Goal: Navigation & Orientation: Find specific page/section

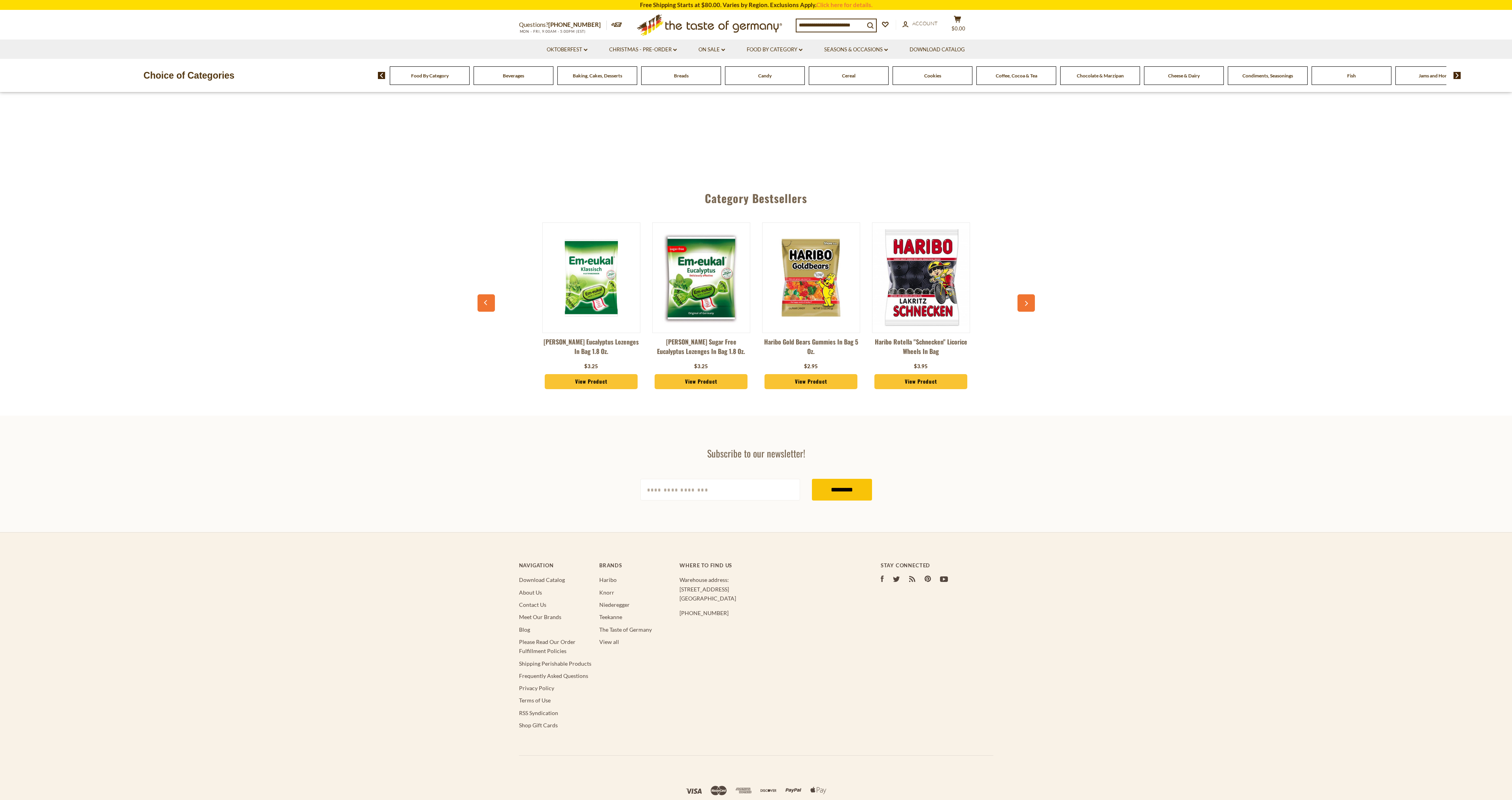
scroll to position [467, 0]
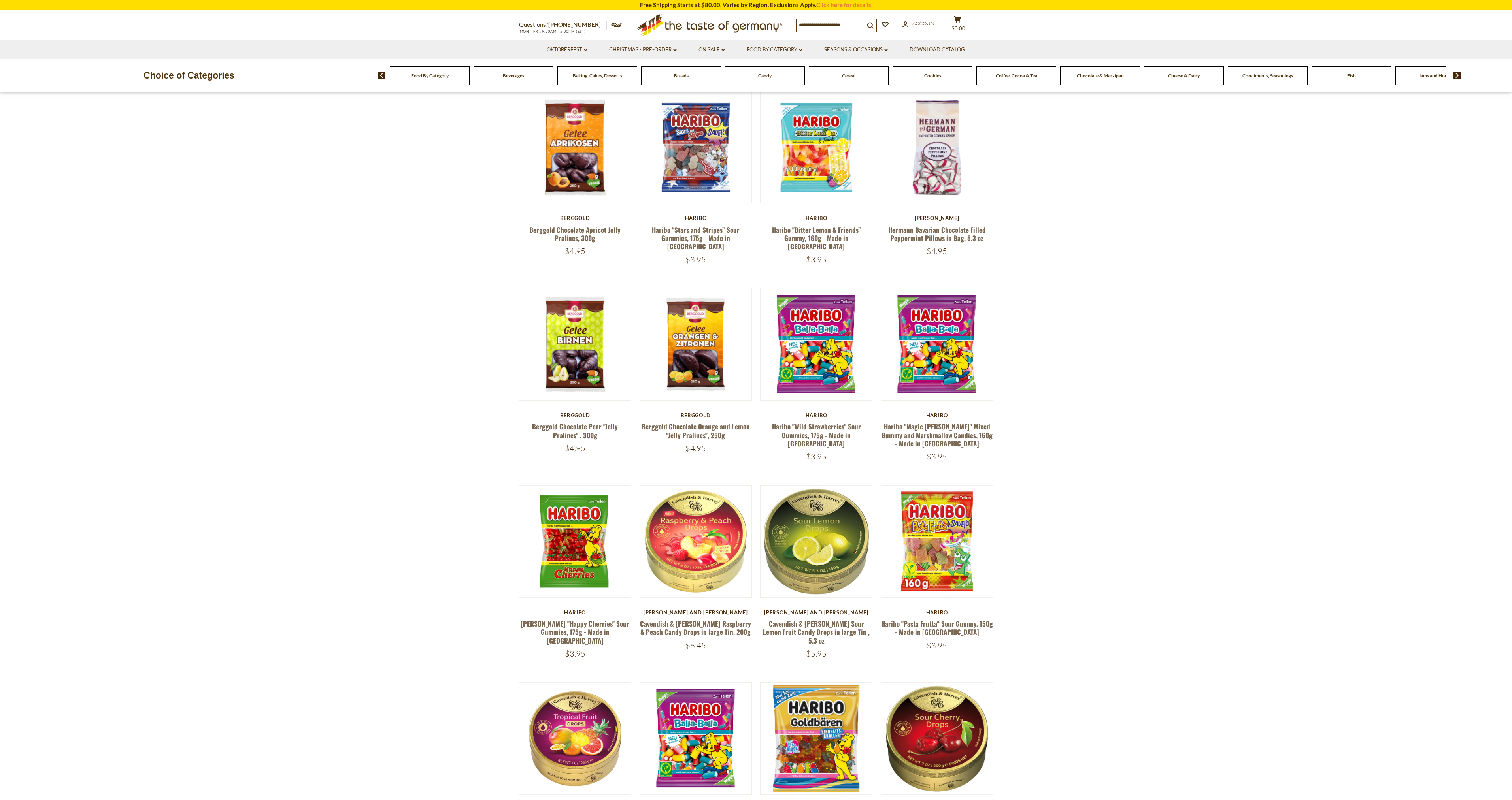
drag, startPoint x: 810, startPoint y: 268, endPoint x: 380, endPoint y: 325, distance: 433.8
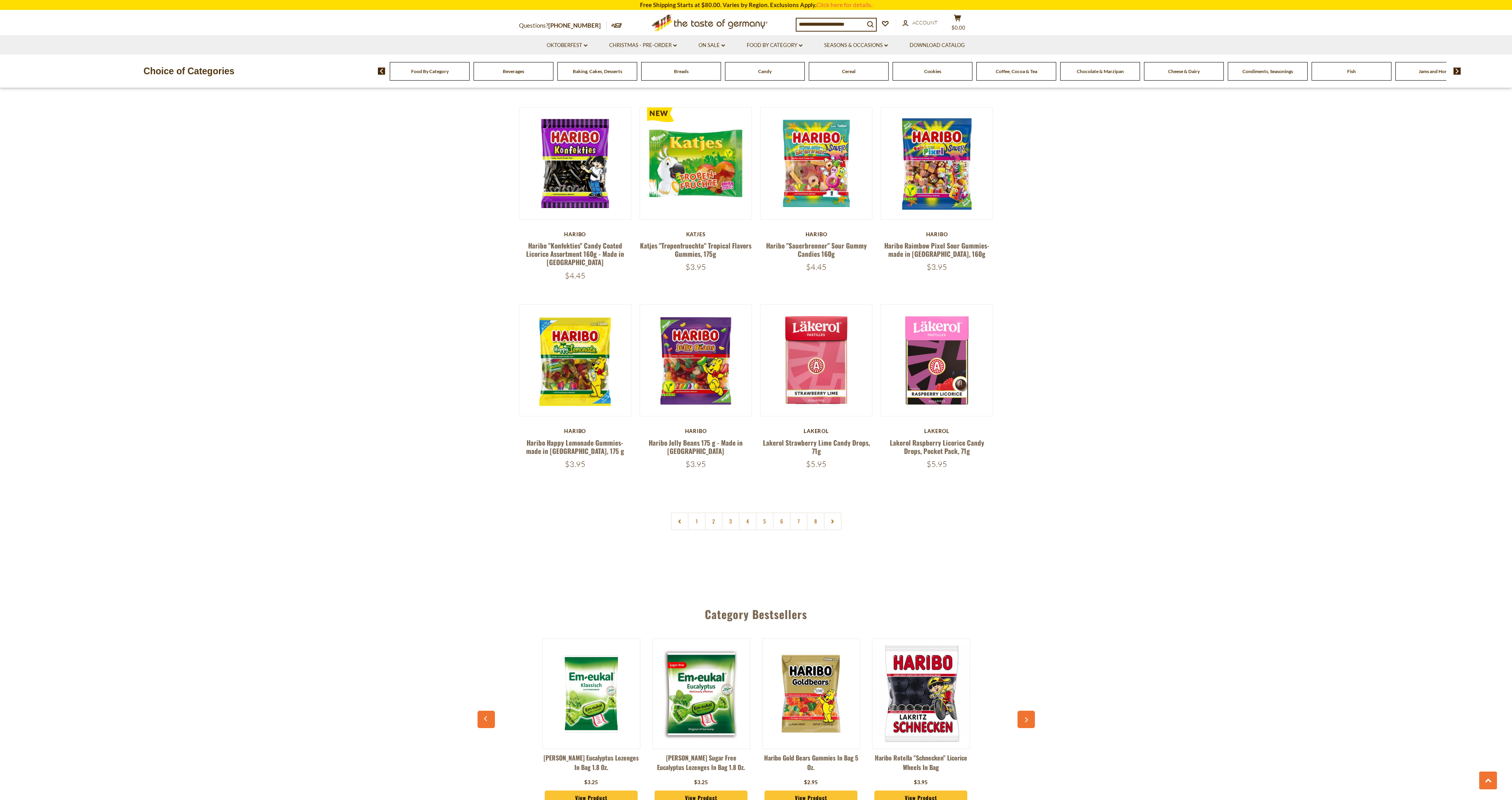
scroll to position [1811, 0]
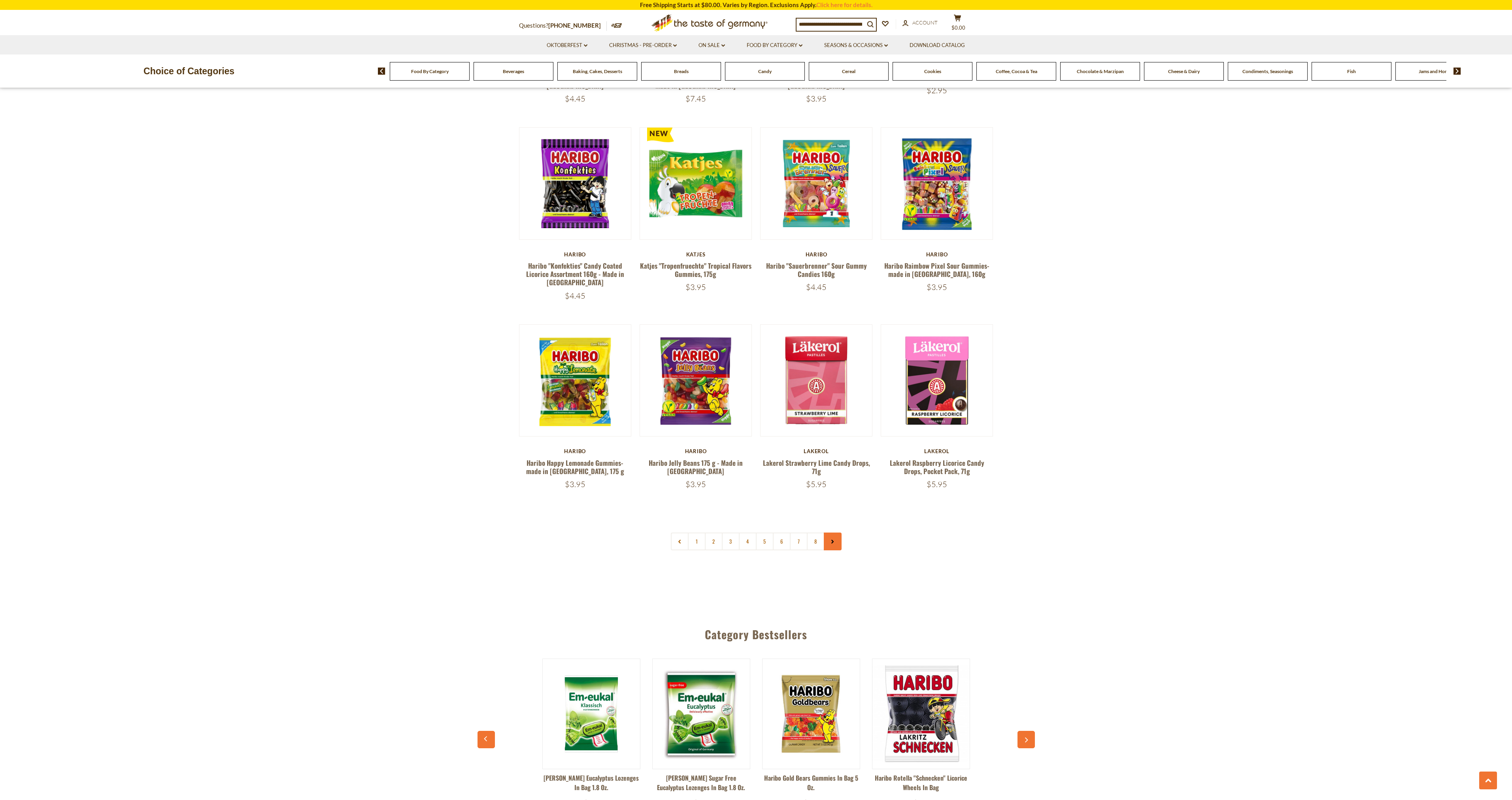
click at [835, 533] on link at bounding box center [833, 542] width 18 height 18
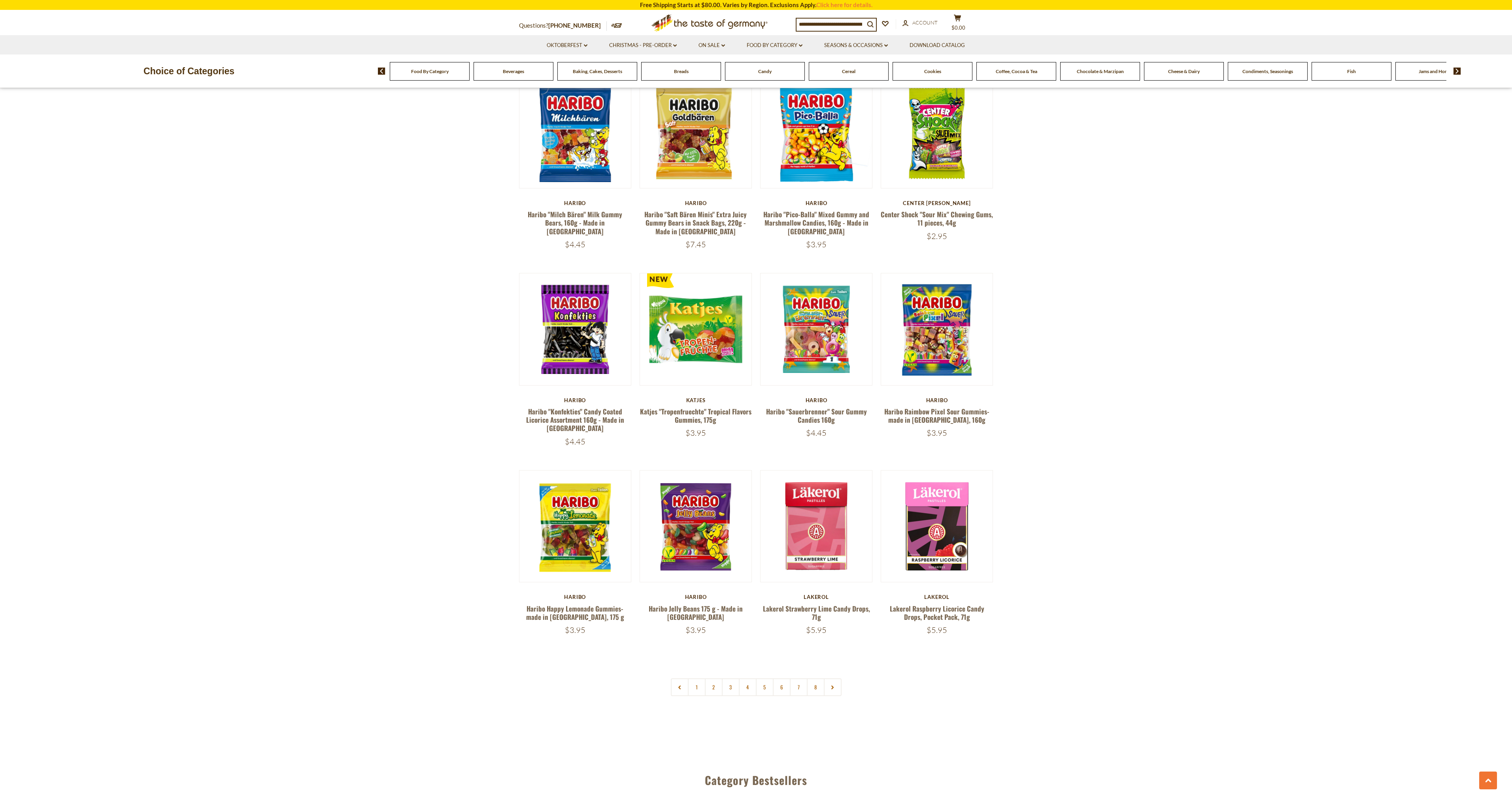
scroll to position [1739, 0]
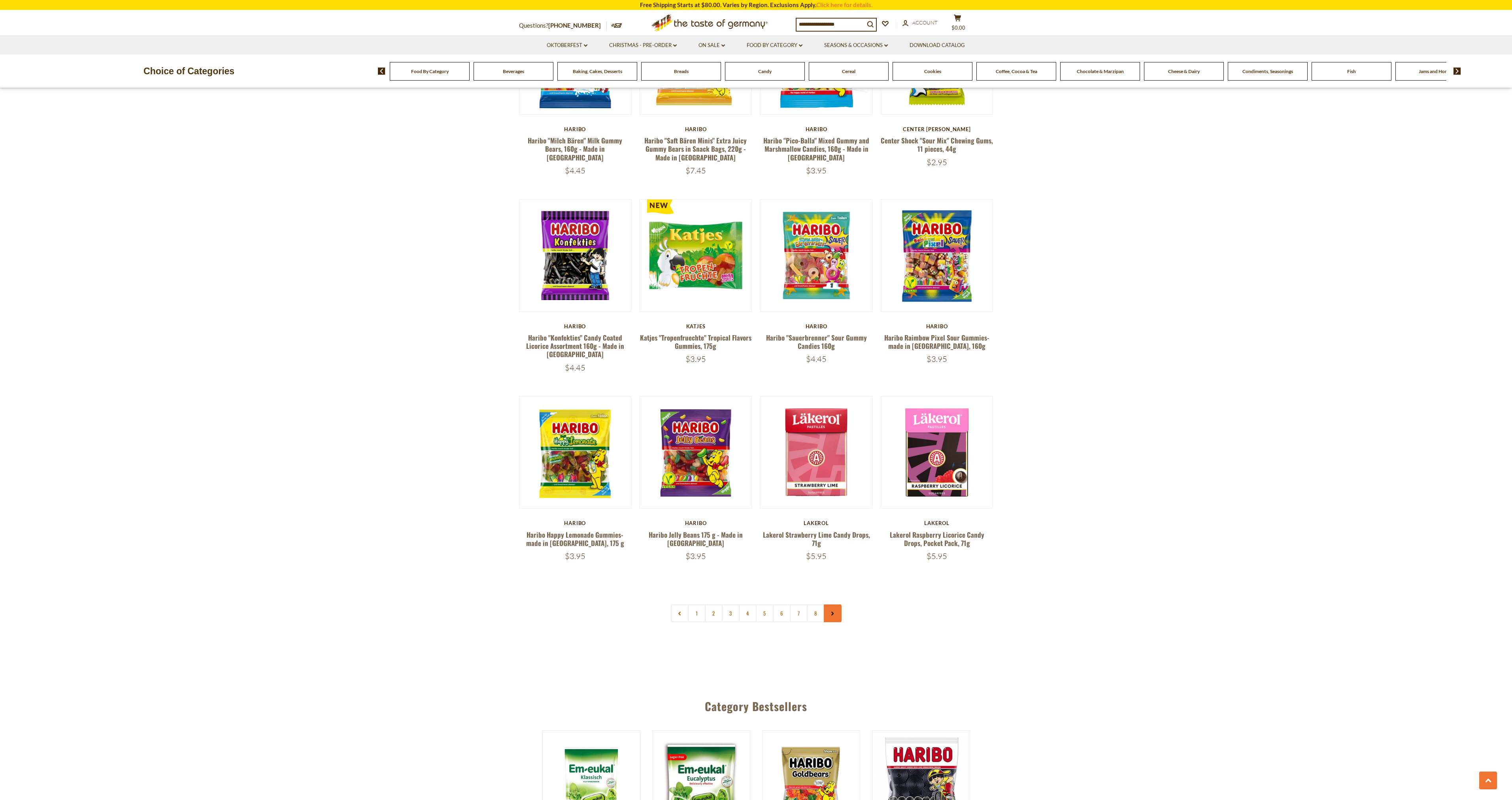
click at [834, 605] on link at bounding box center [833, 614] width 18 height 18
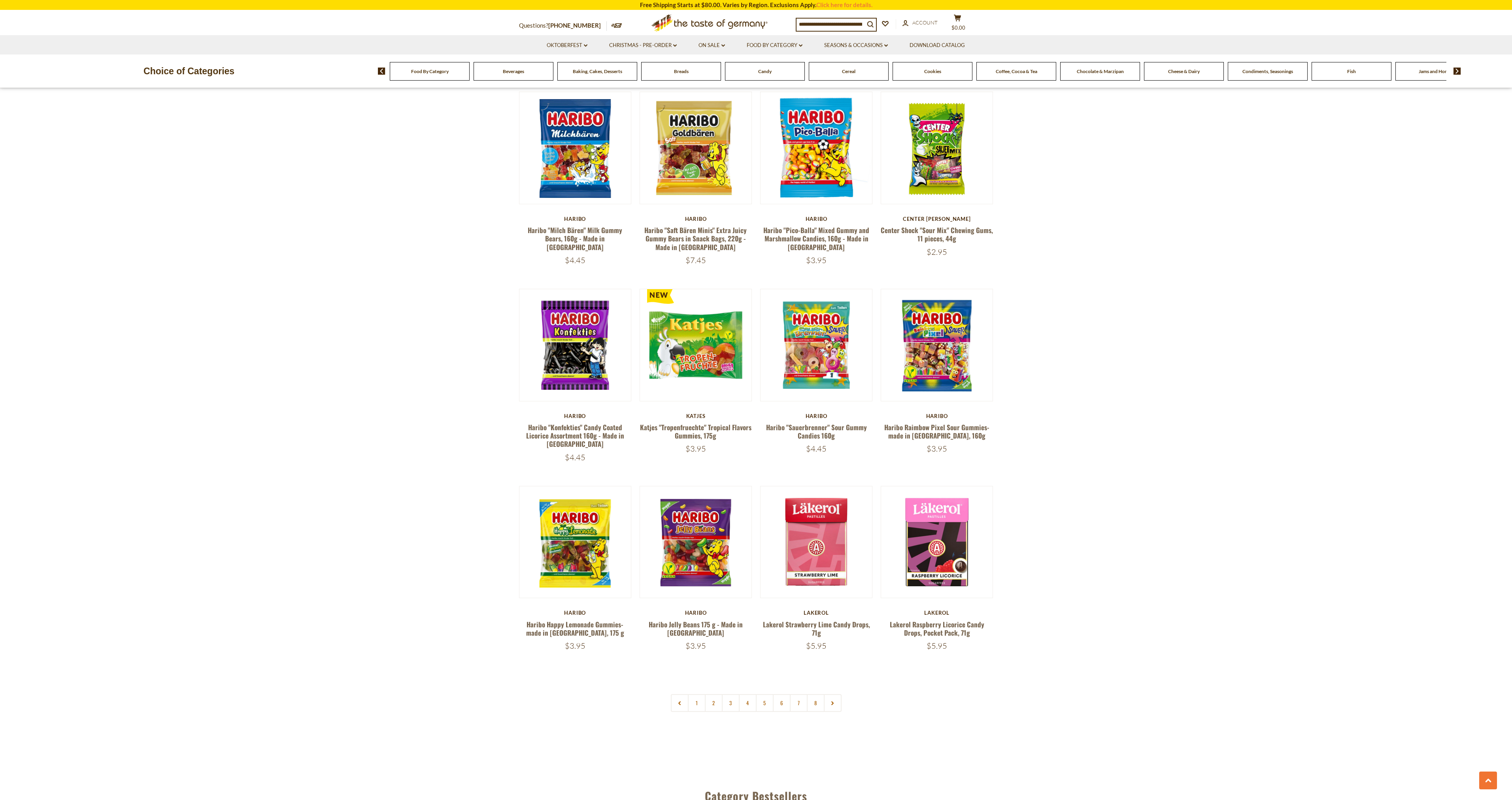
scroll to position [1660, 0]
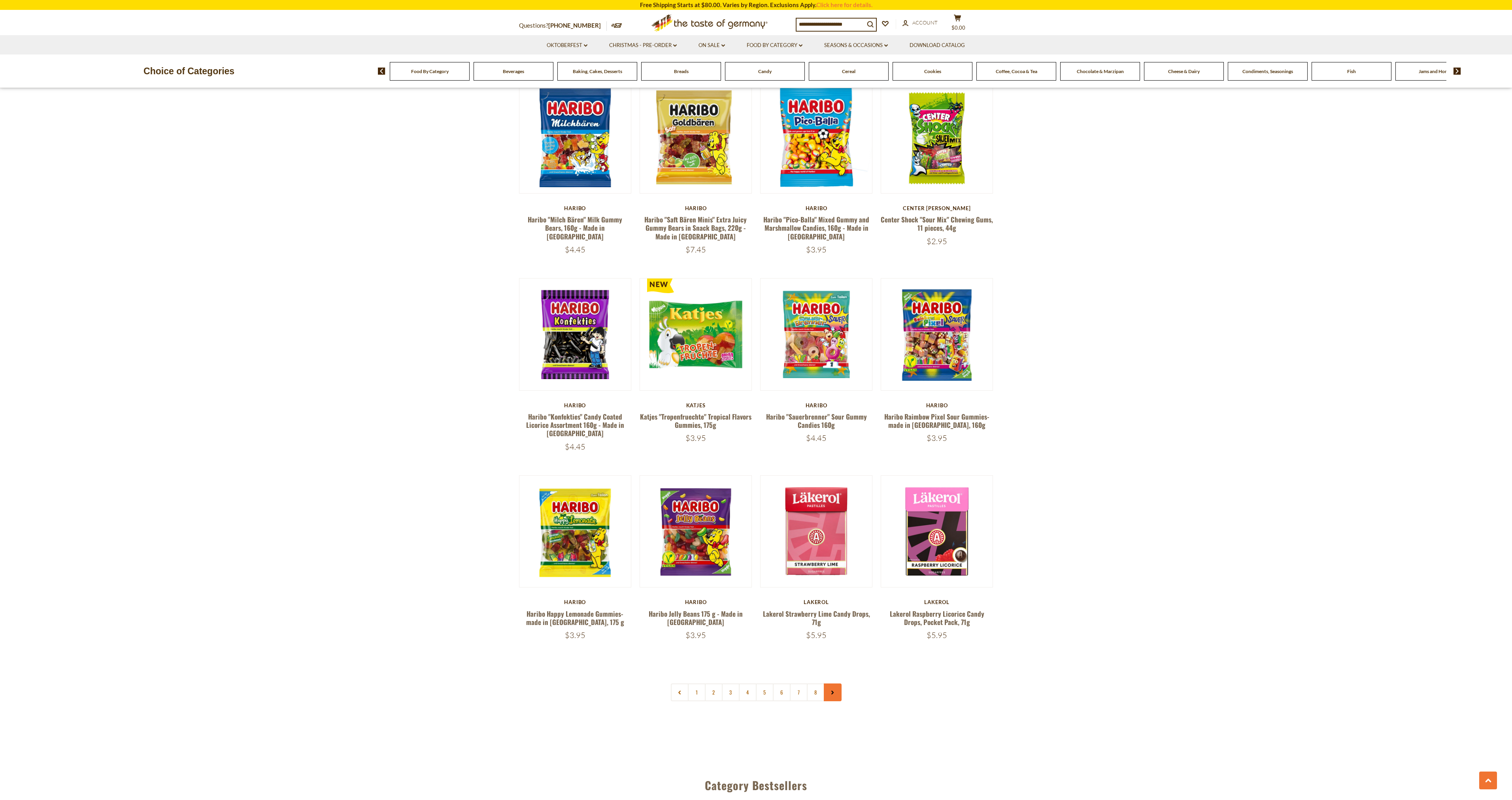
click at [837, 683] on link at bounding box center [833, 692] width 18 height 18
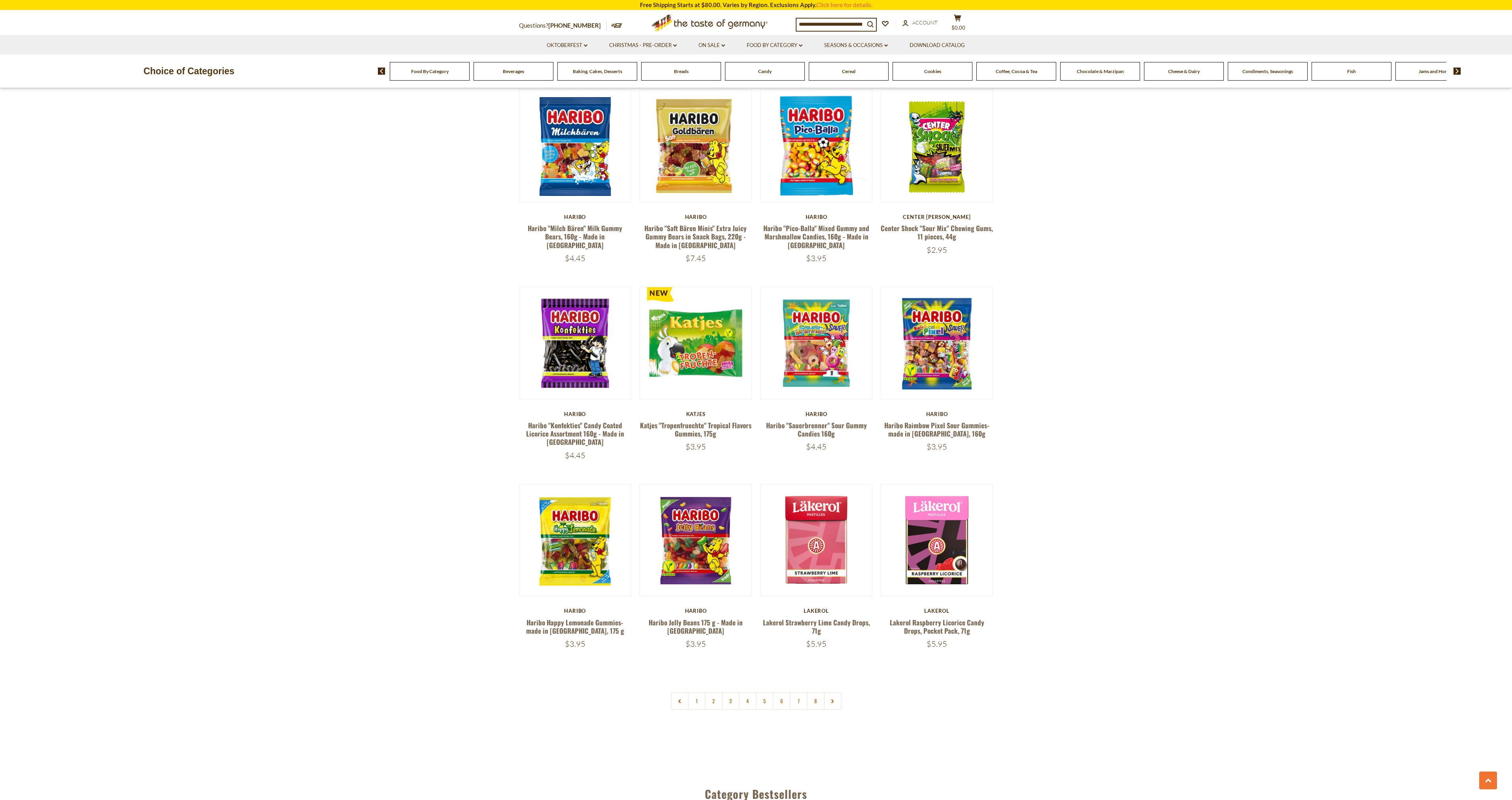
scroll to position [1858, 0]
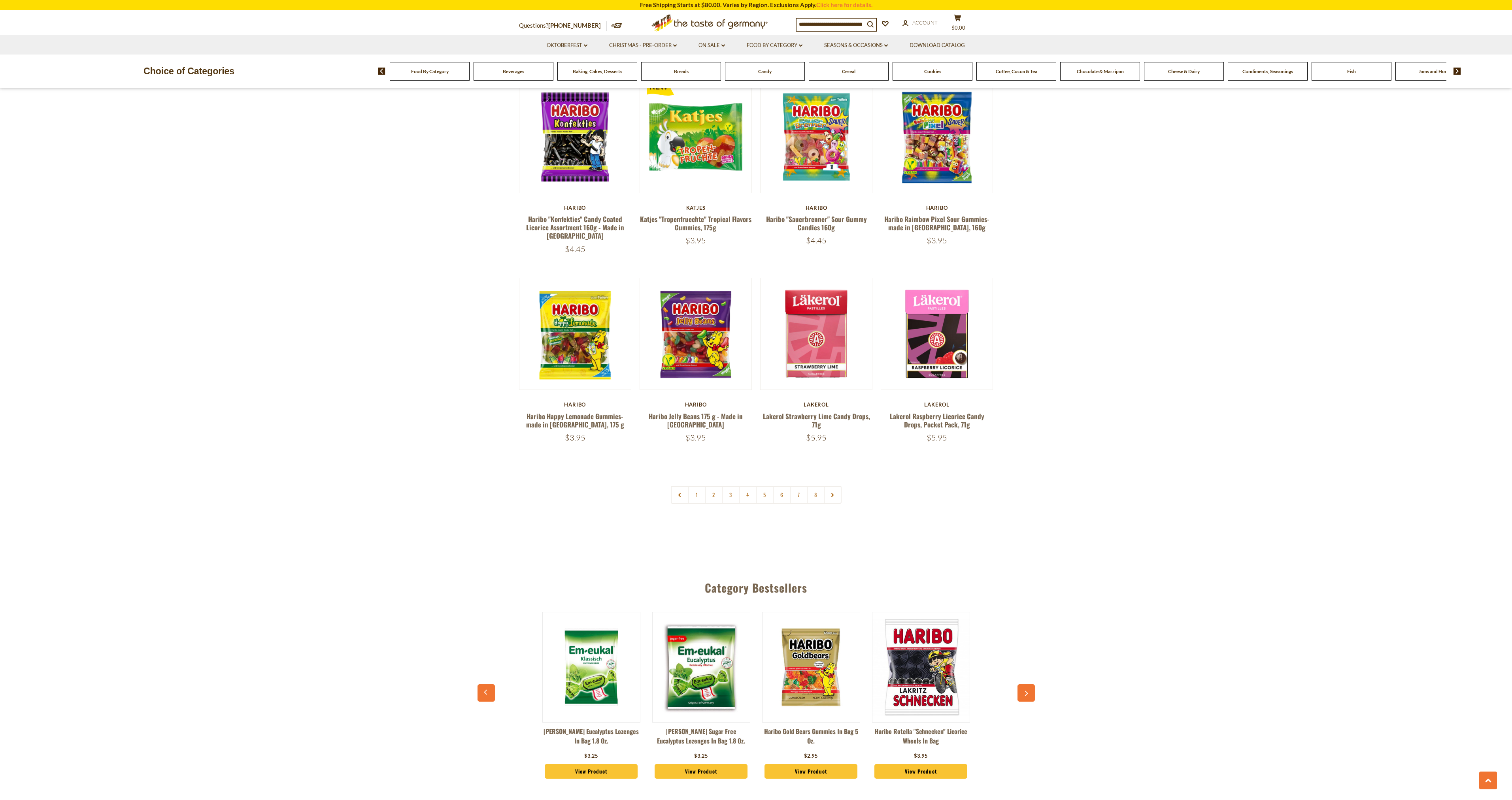
click at [831, 486] on link at bounding box center [833, 495] width 18 height 18
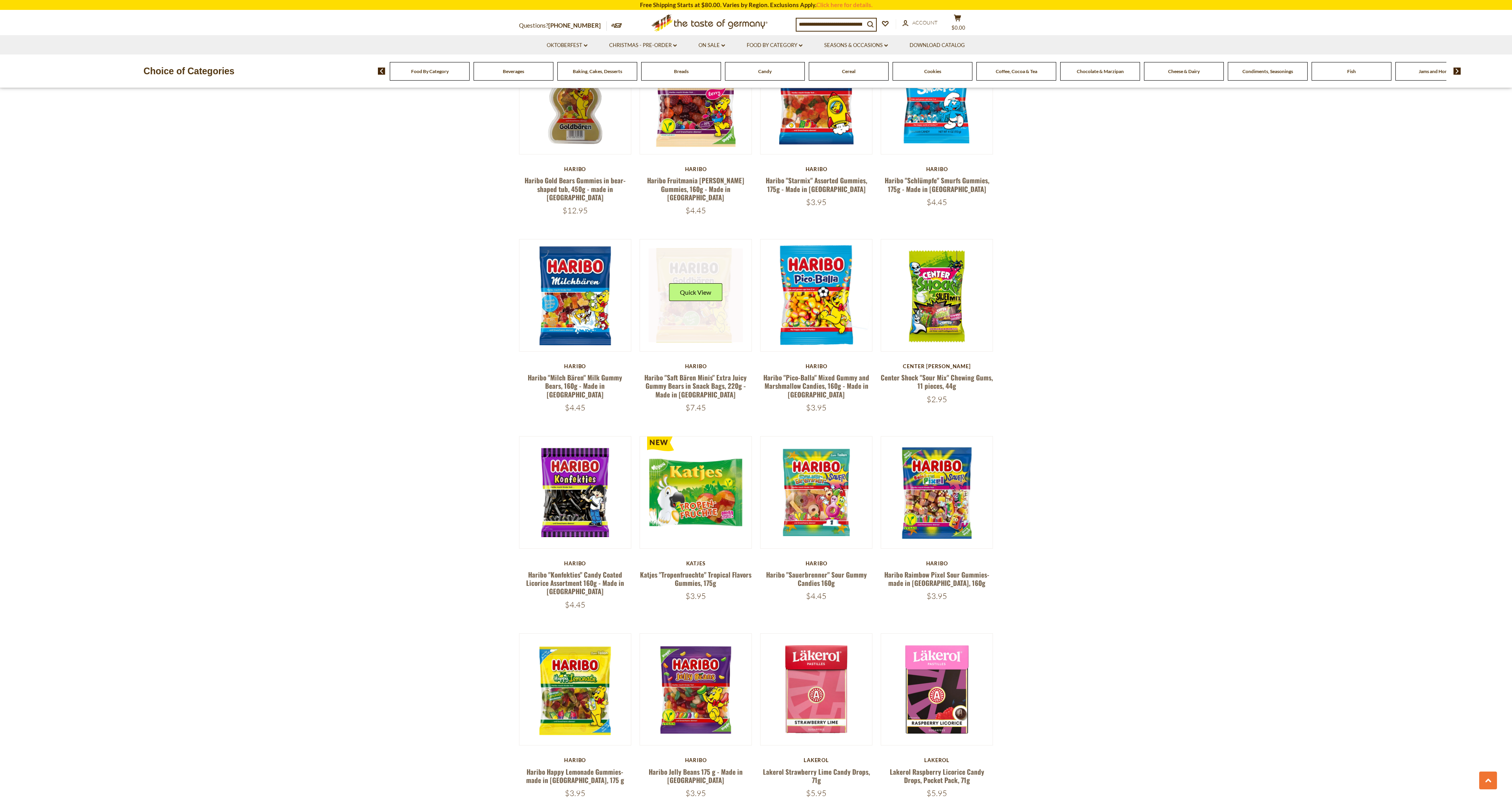
scroll to position [1739, 0]
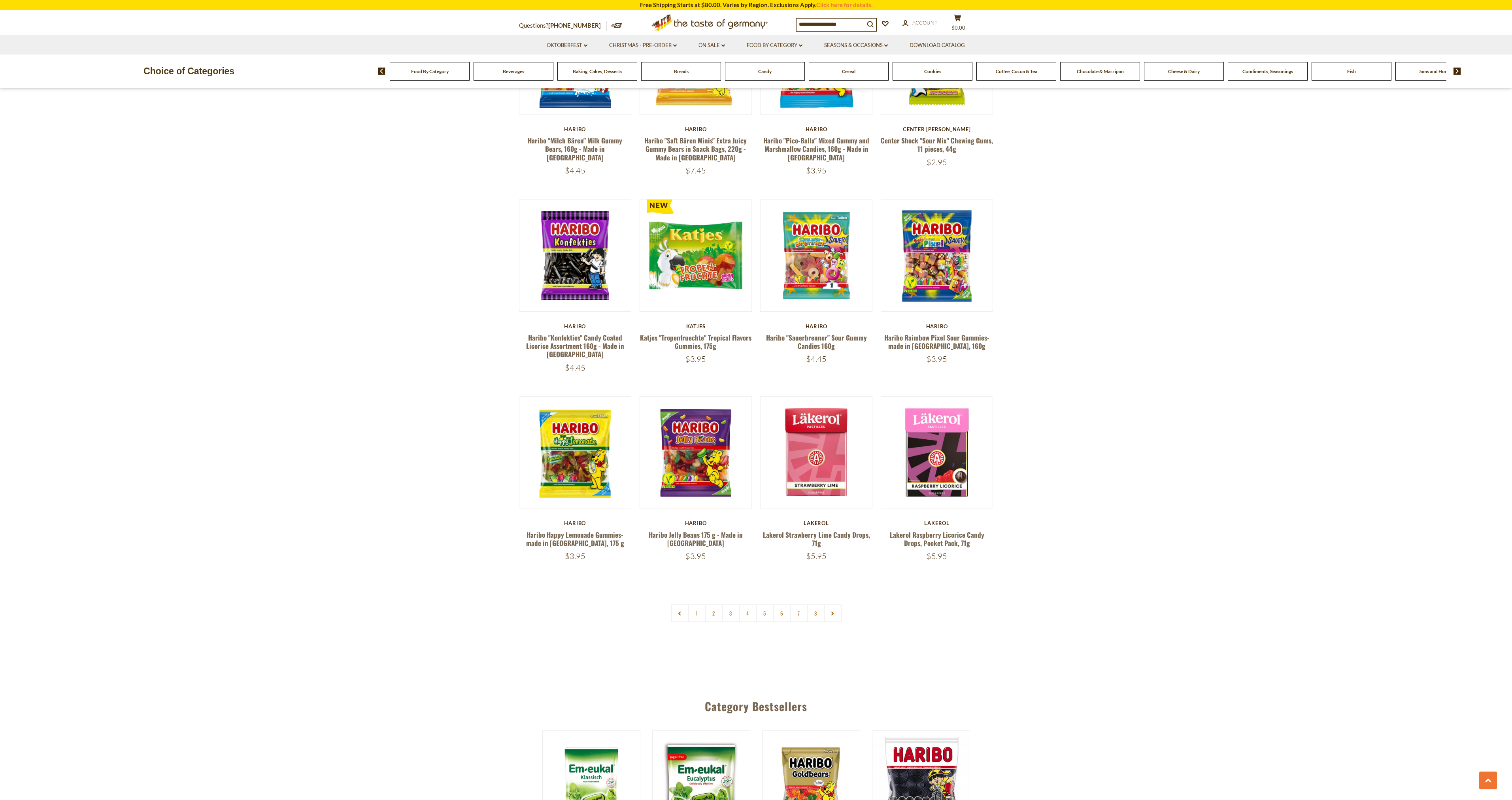
click at [778, 605] on link "6" at bounding box center [782, 614] width 18 height 18
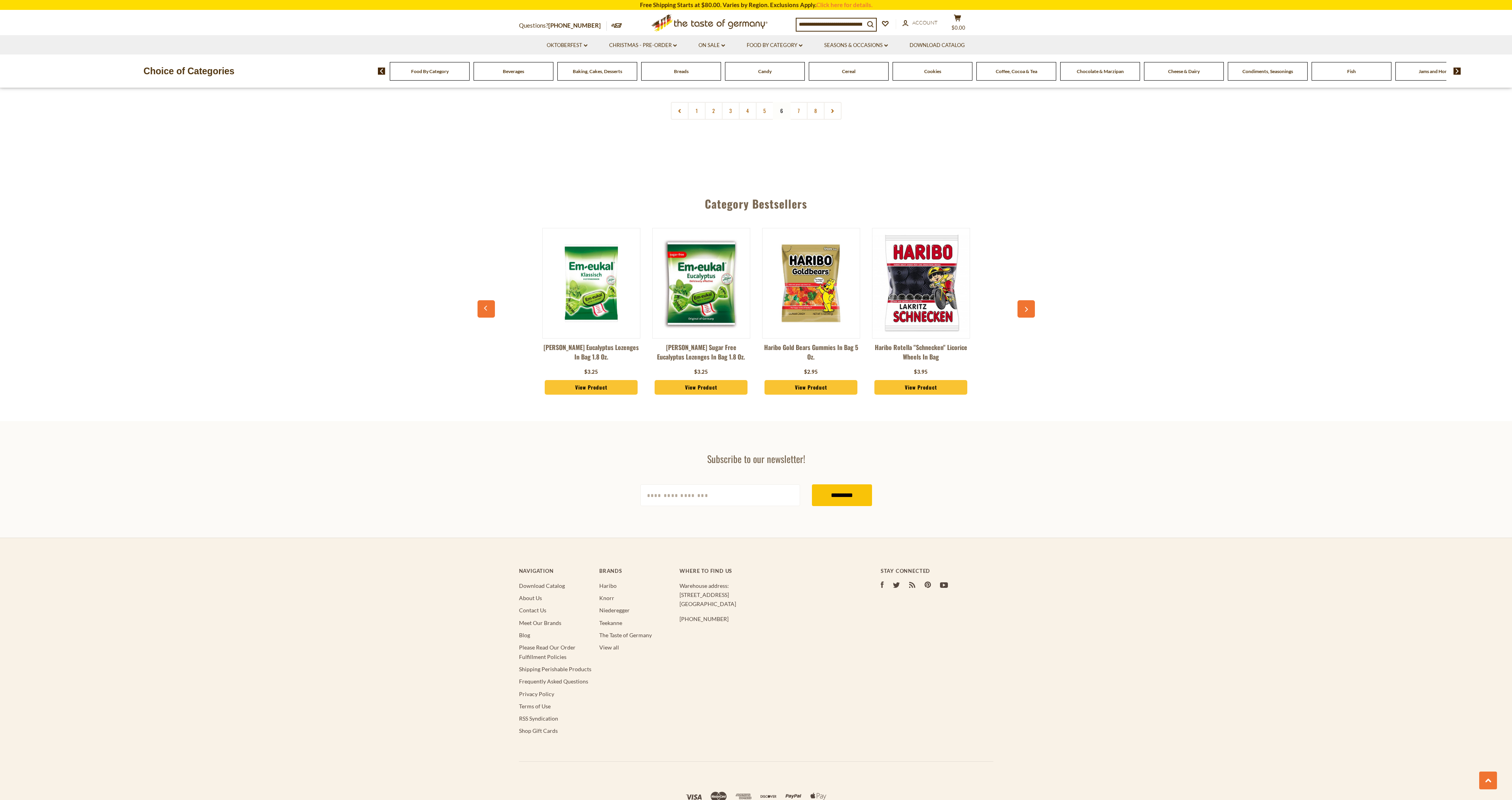
scroll to position [2222, 0]
